Goal: Task Accomplishment & Management: Complete application form

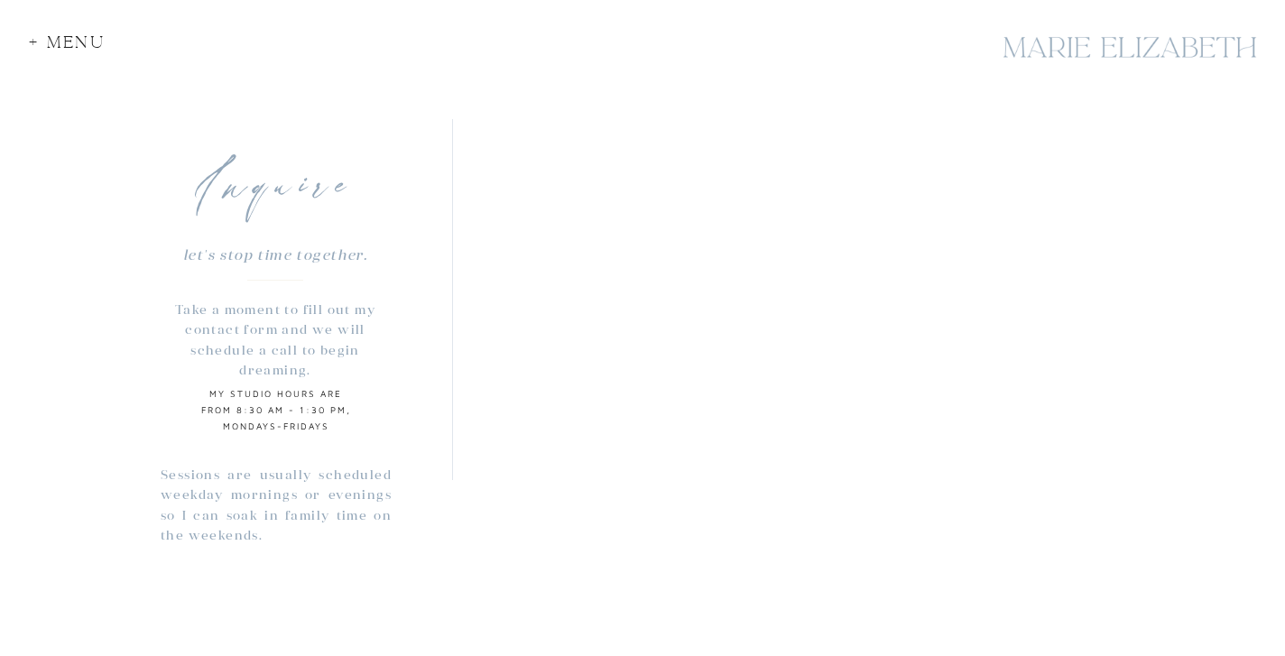
scroll to position [1372, 0]
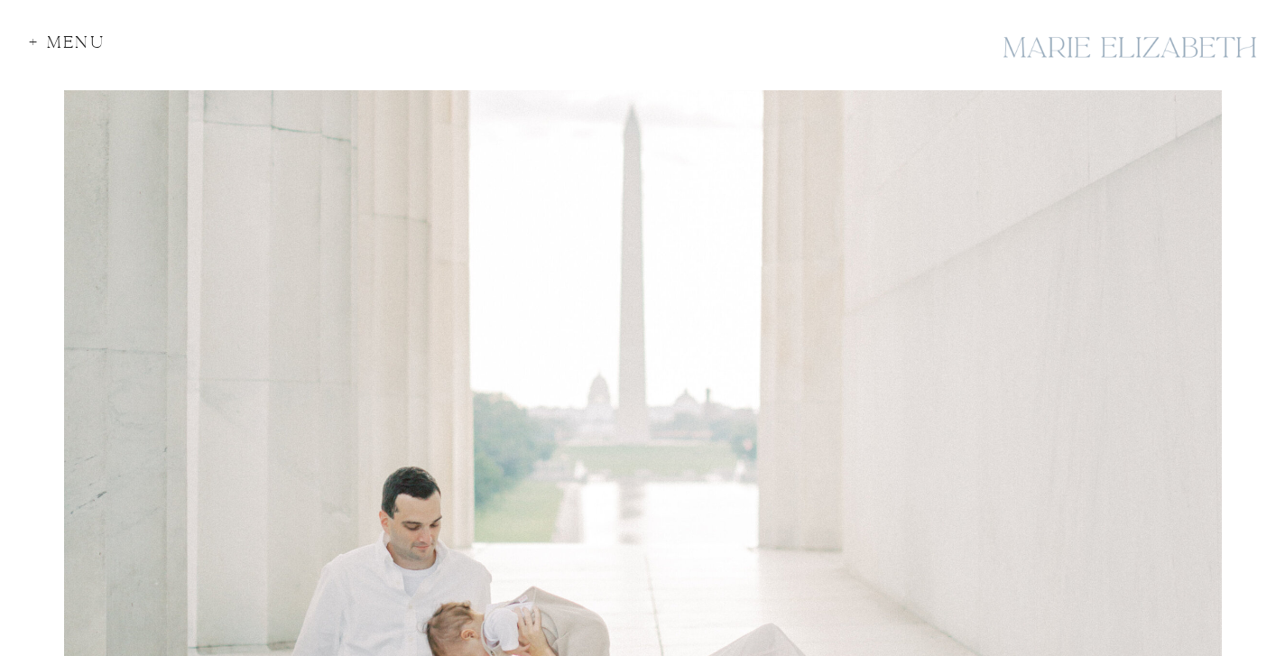
click at [34, 36] on div "+ Menu" at bounding box center [72, 46] width 87 height 24
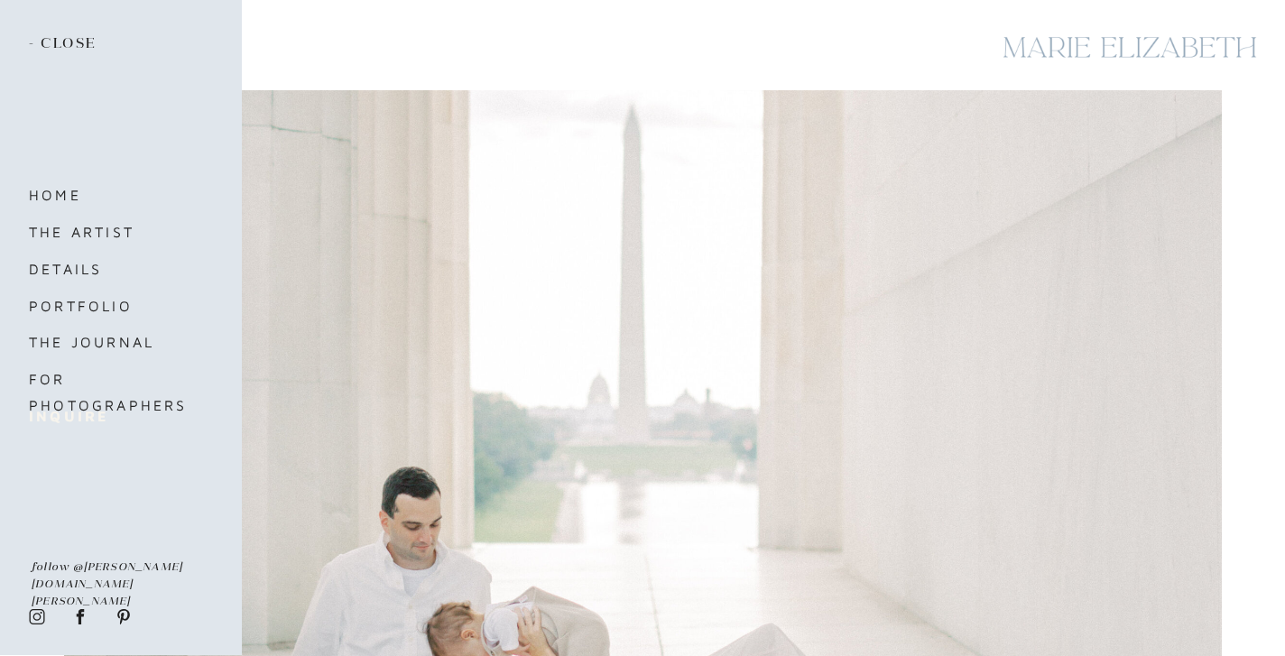
click at [80, 408] on b "inquire" at bounding box center [68, 416] width 79 height 16
click at [80, 412] on b "inquire" at bounding box center [68, 416] width 79 height 16
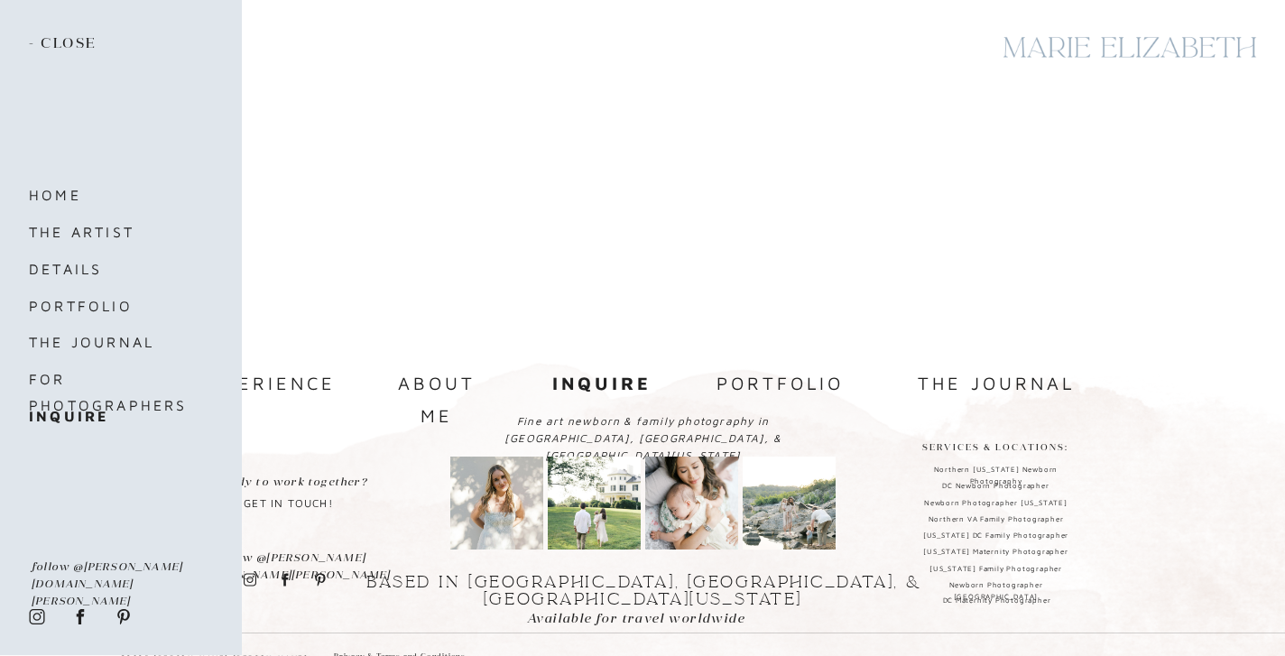
scroll to position [1864, 0]
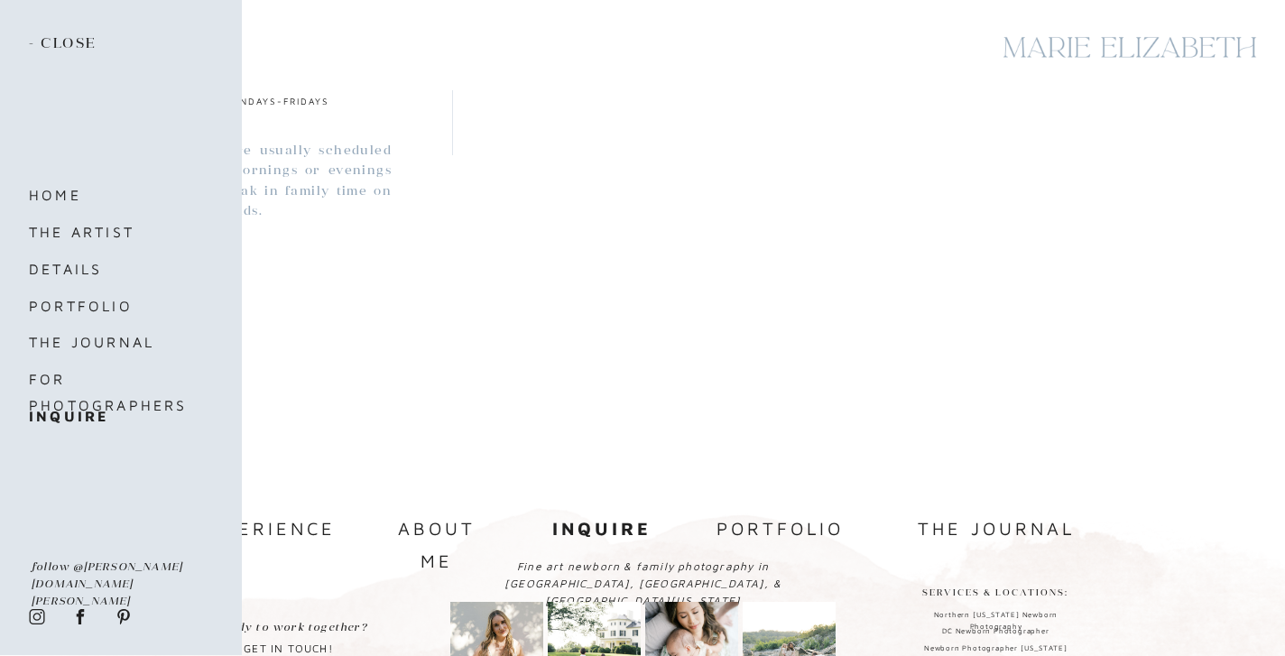
scroll to position [1681, 0]
